Goal: Entertainment & Leisure: Consume media (video, audio)

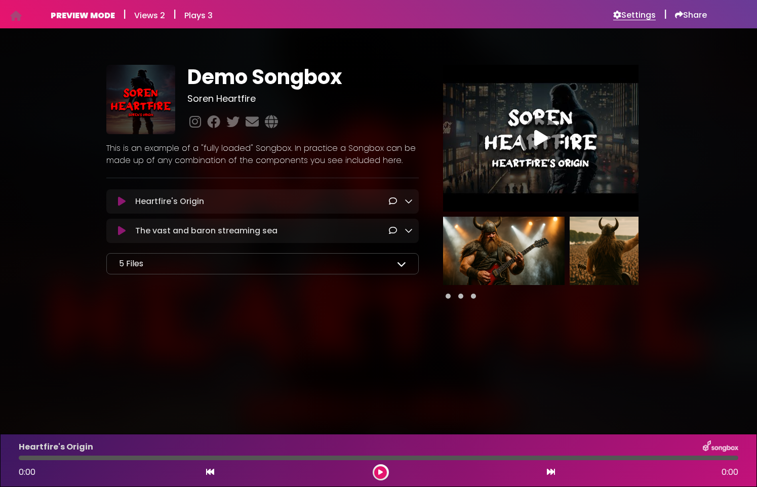
click at [640, 10] on h6 "Settings" at bounding box center [634, 15] width 43 height 10
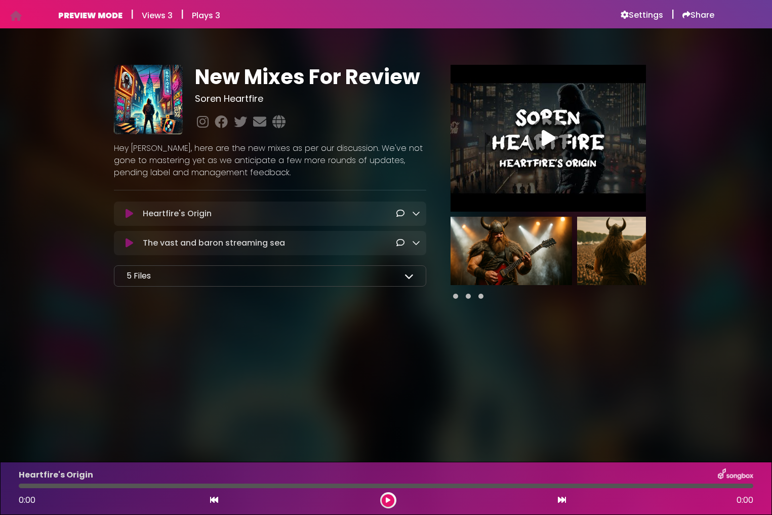
click at [389, 502] on icon at bounding box center [388, 500] width 5 height 6
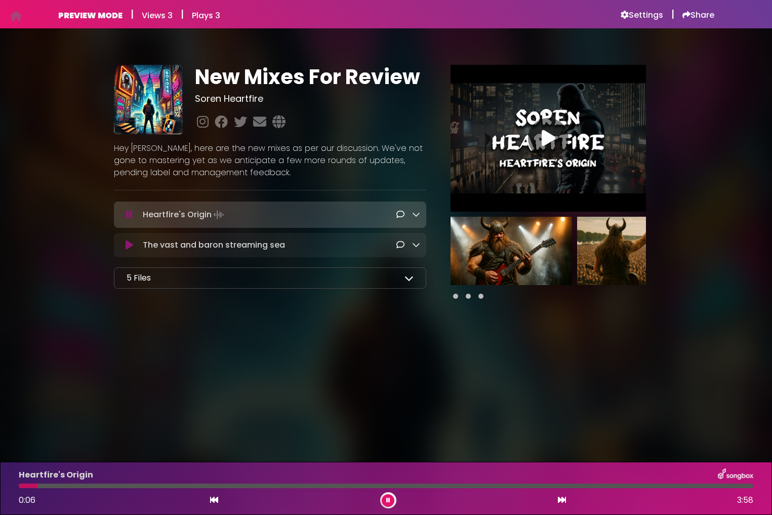
click at [279, 486] on div at bounding box center [386, 486] width 735 height 5
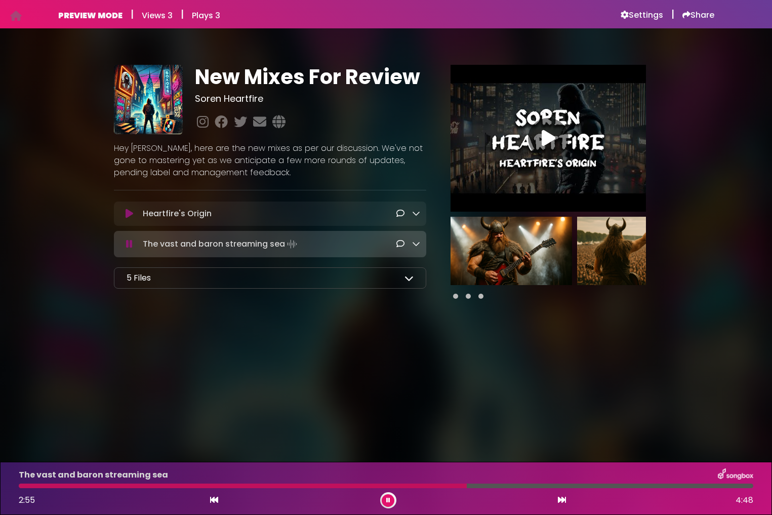
click at [386, 500] on icon at bounding box center [388, 500] width 4 height 6
